Goal: Connect with others: Connect with others

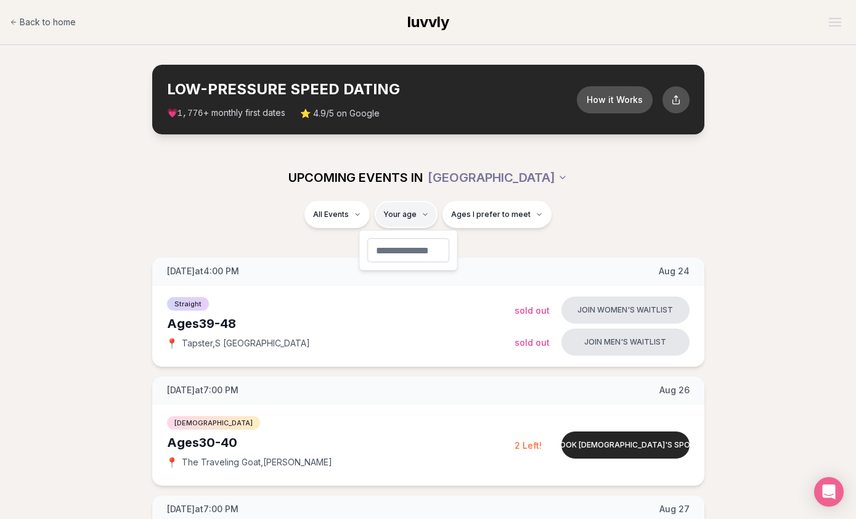
type input "**"
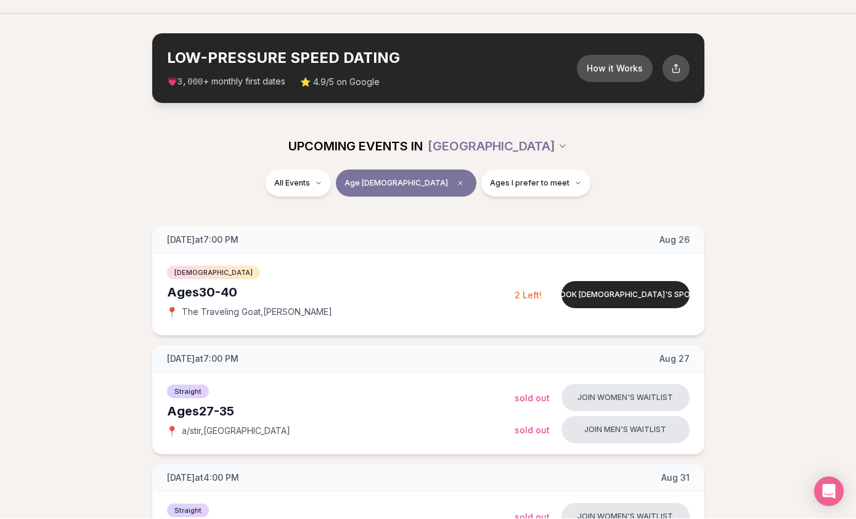
scroll to position [31, 0]
click at [508, 192] on button "Ages I prefer to meet" at bounding box center [536, 183] width 109 height 27
click at [309, 206] on div "All Events Age [DEMOGRAPHIC_DATA] Ages I prefer to meet" at bounding box center [428, 191] width 856 height 42
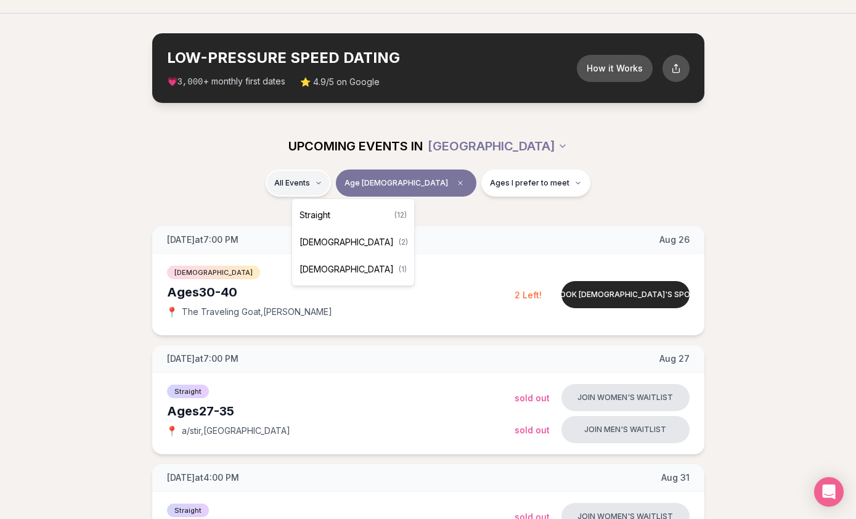
click at [339, 215] on div "Straight ( 12 )" at bounding box center [353, 215] width 117 height 27
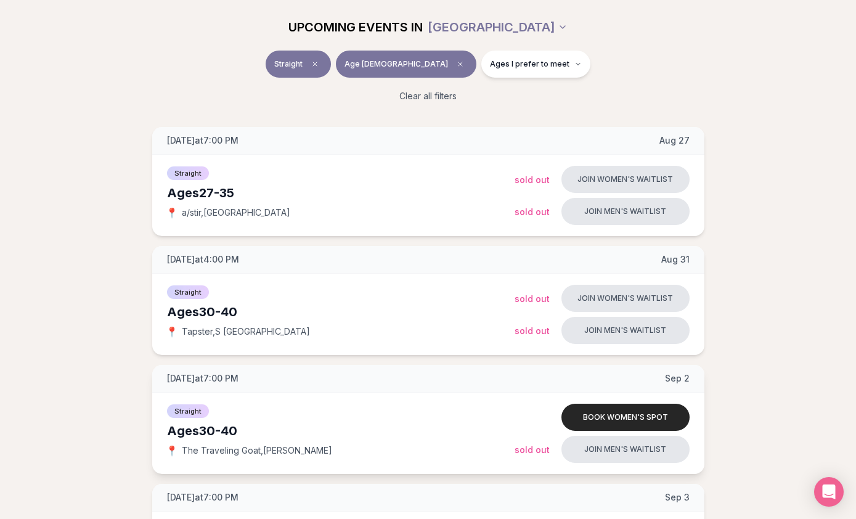
scroll to position [148, 0]
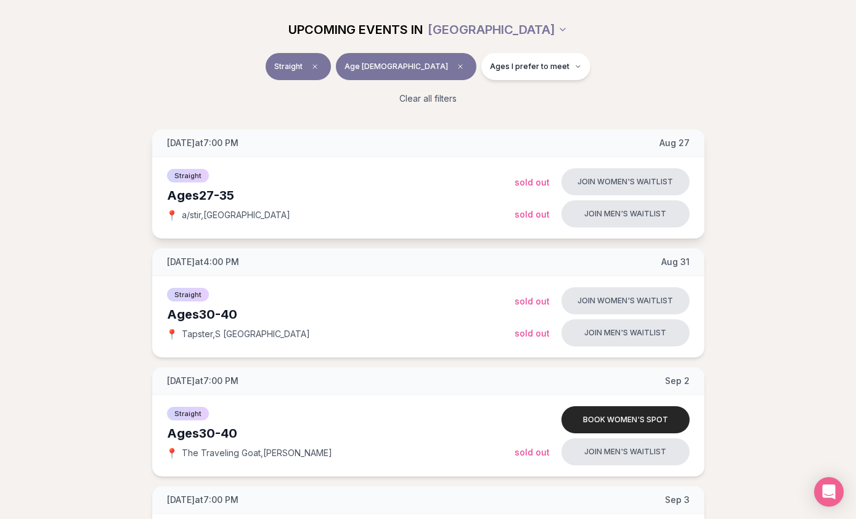
click at [177, 215] on span "📍" at bounding box center [172, 215] width 10 height 10
drag, startPoint x: 181, startPoint y: 215, endPoint x: 200, endPoint y: 214, distance: 19.8
click at [200, 214] on div "📍 a/stir , [GEOGRAPHIC_DATA]" at bounding box center [341, 215] width 348 height 12
copy span "a/sti"
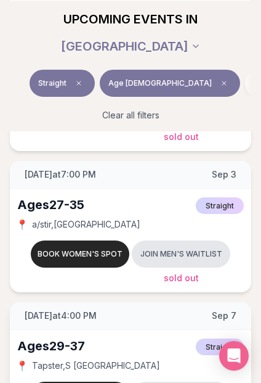
scroll to position [565, 0]
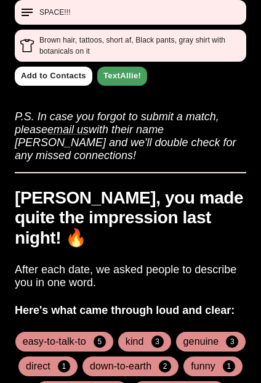
scroll to position [300, 0]
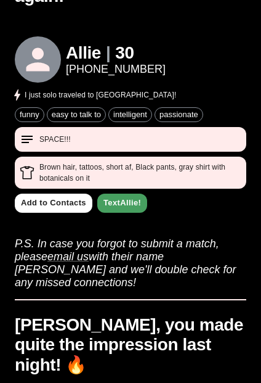
click at [123, 197] on link "Text Allie !" at bounding box center [122, 203] width 50 height 19
click at [74, 198] on link "Add to Contacts" at bounding box center [54, 203] width 78 height 19
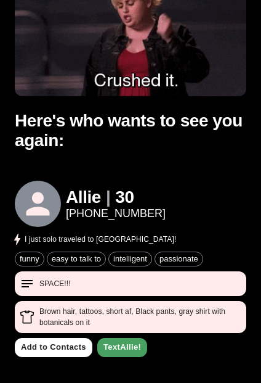
scroll to position [155, 0]
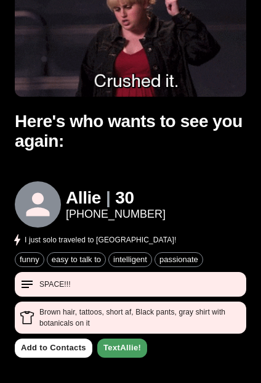
drag, startPoint x: 22, startPoint y: 284, endPoint x: -1, endPoint y: -155, distance: 439.5
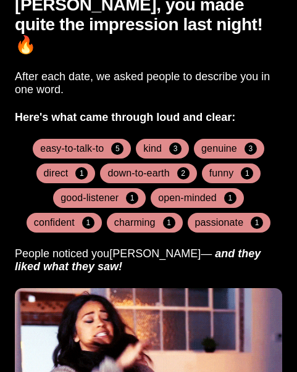
scroll to position [614, 0]
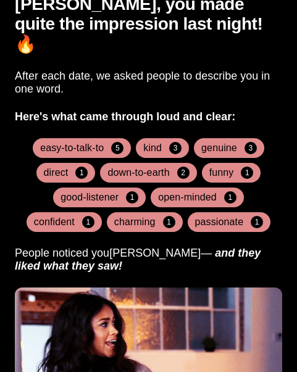
click at [97, 142] on h4 "easy-to-talk-to" at bounding box center [72, 148] width 64 height 12
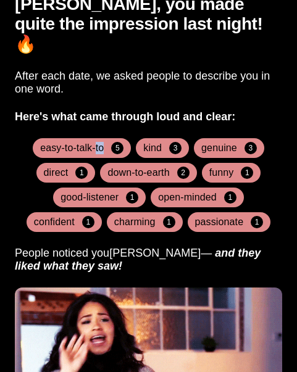
click at [97, 142] on h4 "easy-to-talk-to" at bounding box center [72, 148] width 64 height 12
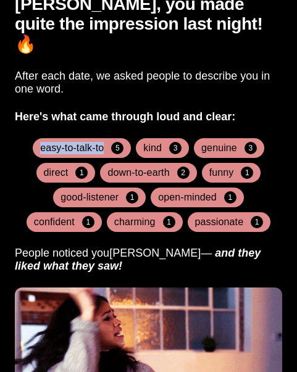
click at [97, 142] on h4 "easy-to-talk-to" at bounding box center [72, 148] width 64 height 12
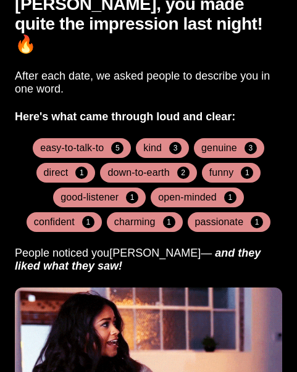
click at [118, 107] on div "Michael, you made quite the impression last night! 🔥 After each date, we asked …" at bounding box center [148, 204] width 267 height 453
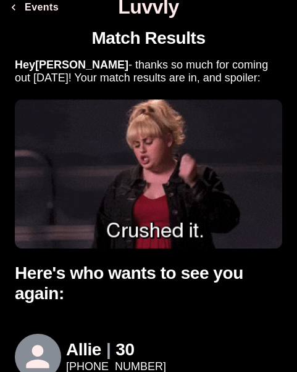
scroll to position [4, 0]
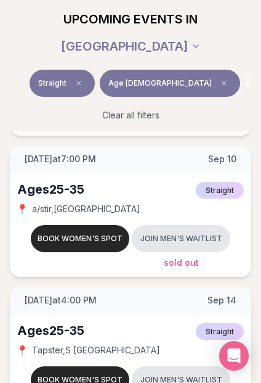
scroll to position [1006, 0]
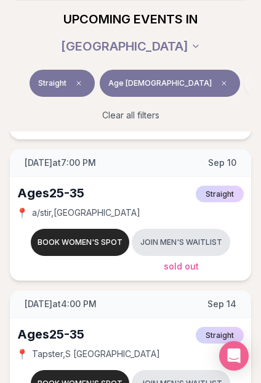
drag, startPoint x: 69, startPoint y: 181, endPoint x: 239, endPoint y: 57, distance: 210.9
click at [0, 0] on html "Back to home luvvly LOW-PRESSURE SPEED DATING How it Works 💗 3,000 + monthly fi…" at bounding box center [130, 198] width 261 height 2409
